Goal: Transaction & Acquisition: Download file/media

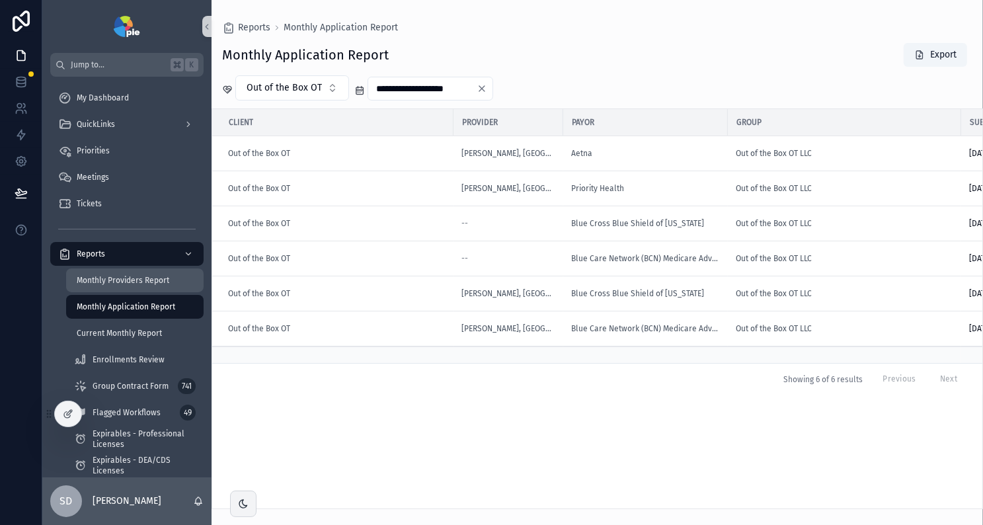
click at [155, 284] on span "Monthly Providers Report" at bounding box center [123, 280] width 93 height 11
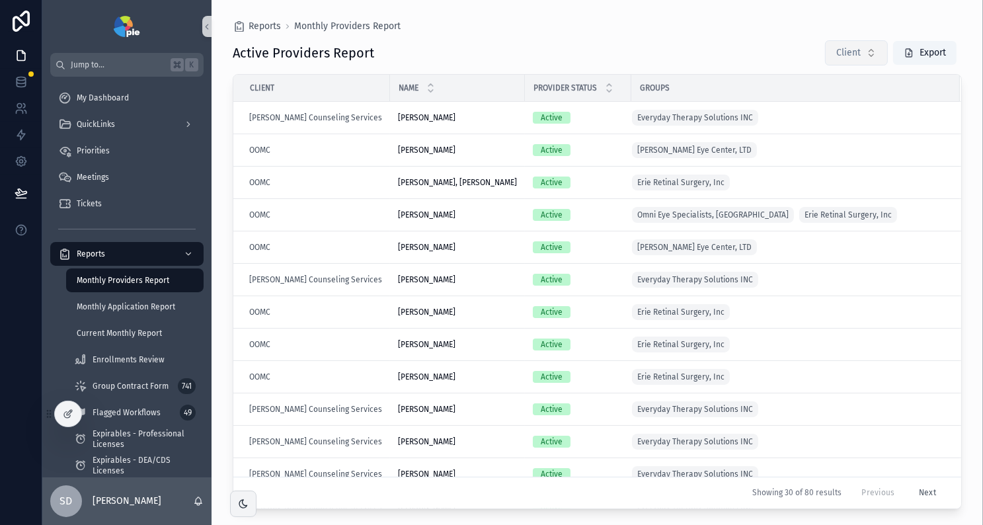
click at [867, 61] on button "Client" at bounding box center [856, 52] width 63 height 25
type input "****"
click at [796, 109] on span "OOMC" at bounding box center [795, 105] width 26 height 13
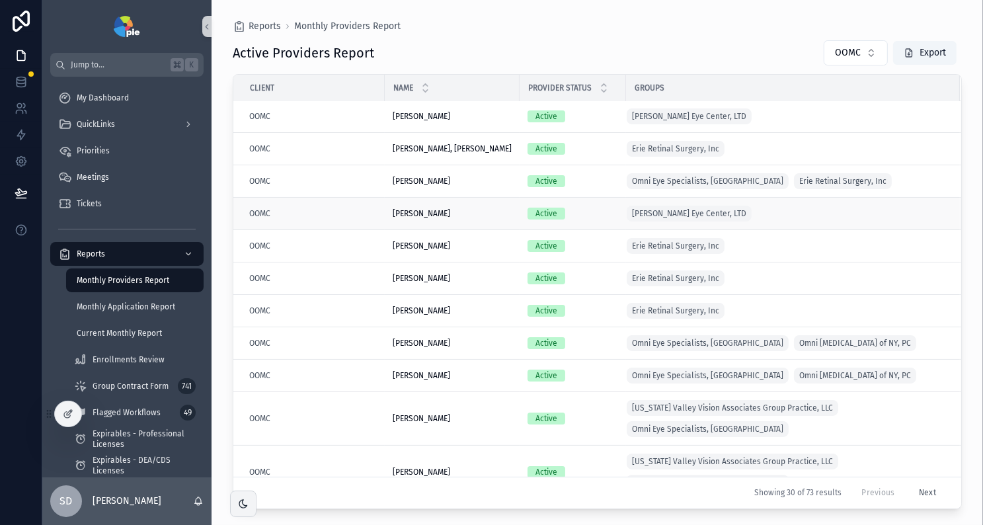
scroll to position [2, 0]
click at [924, 60] on button "Export" at bounding box center [924, 53] width 63 height 24
